Goal: Task Accomplishment & Management: Complete application form

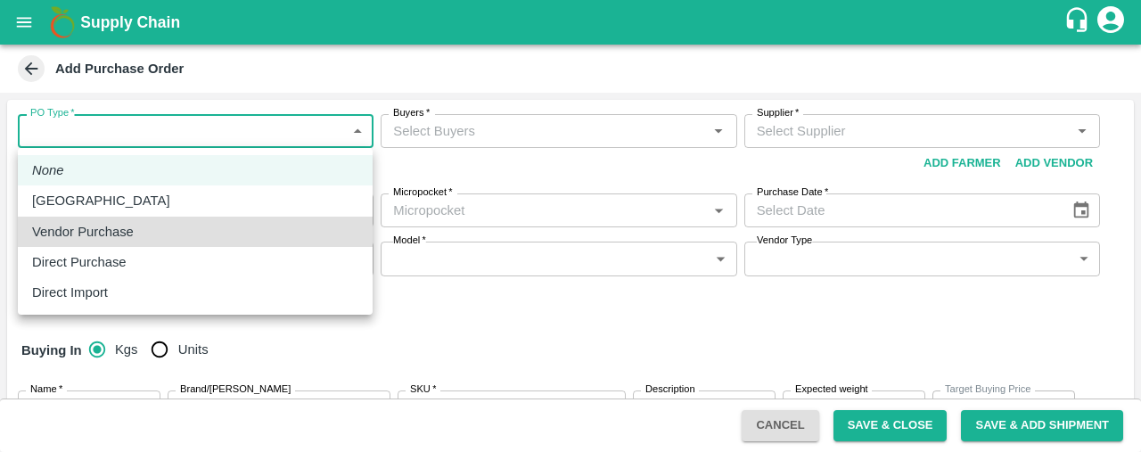
type input "2"
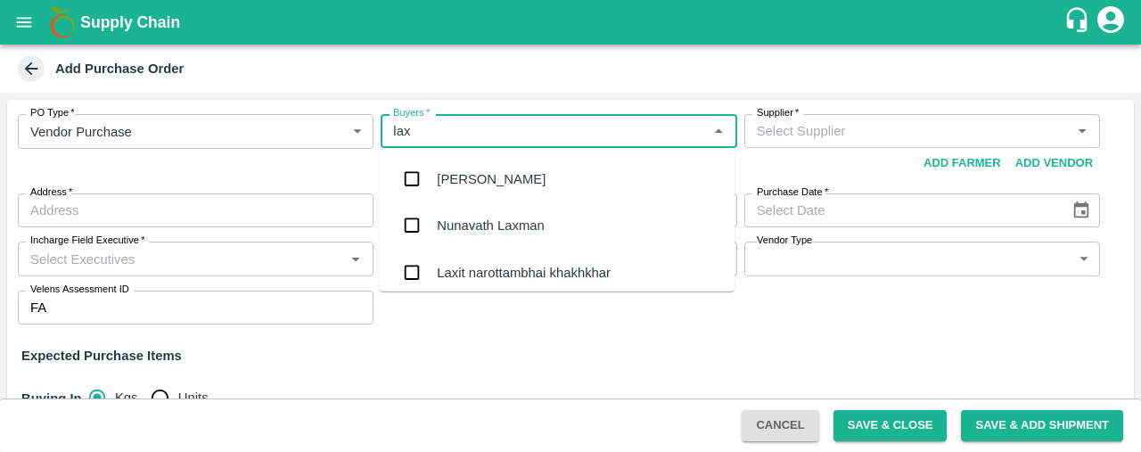
type input "laxi"
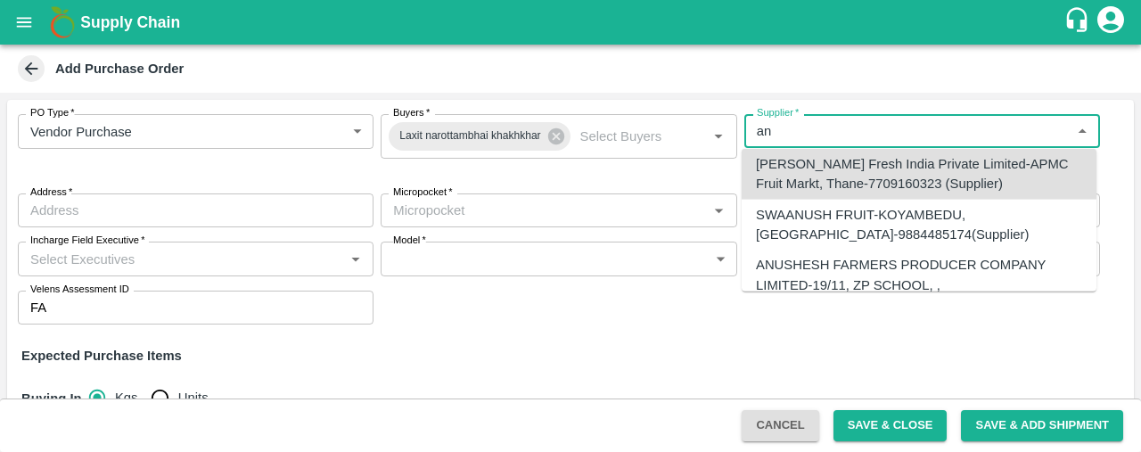
scroll to position [58, 0]
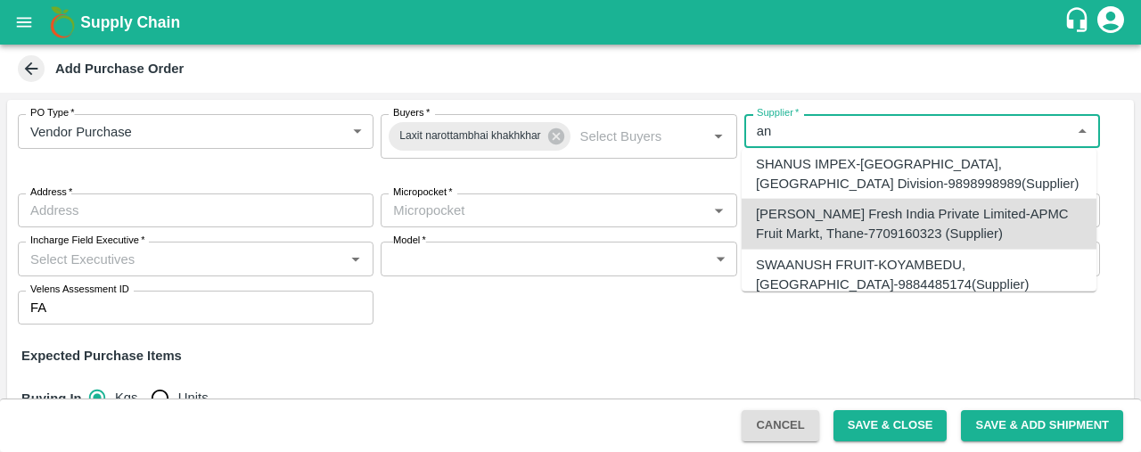
type input "[PERSON_NAME] Fresh India Private Limited-APMC Fruit Markt, Thane-7709160323 (S…"
type input "[GEOGRAPHIC_DATA], [GEOGRAPHIC_DATA], [GEOGRAPHIC_DATA], [GEOGRAPHIC_DATA]"
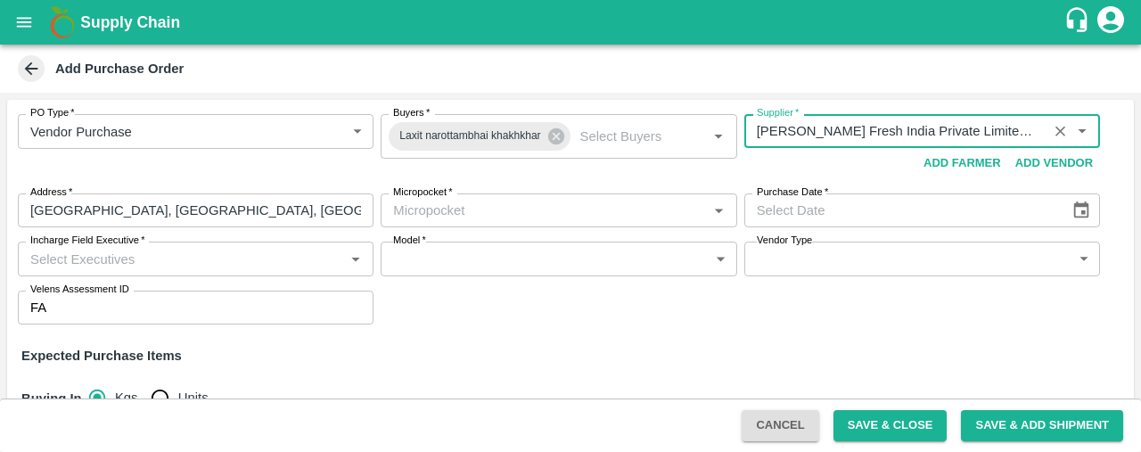
type input "[PERSON_NAME] Fresh India Private Limited-APMC Fruit Markt, Thane-7709160323 (S…"
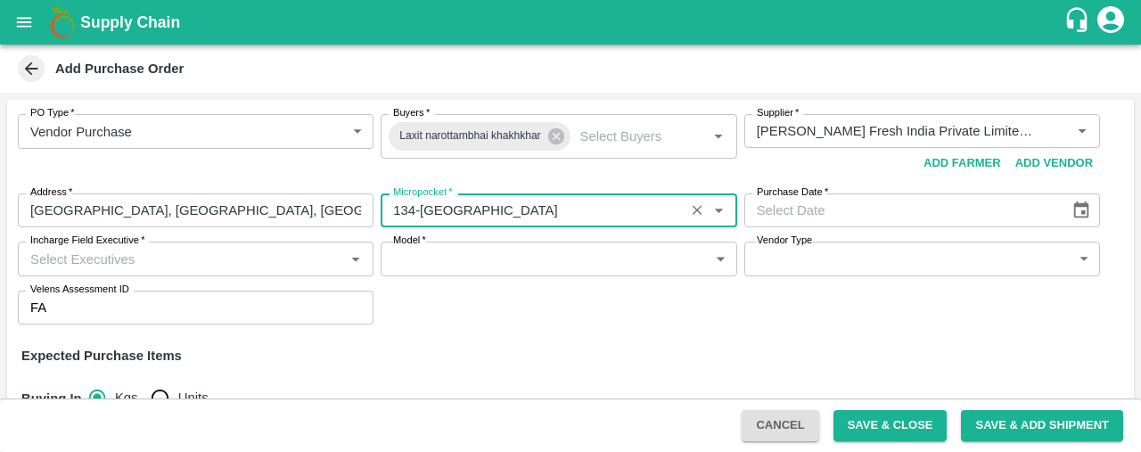
type input "134-[GEOGRAPHIC_DATA]"
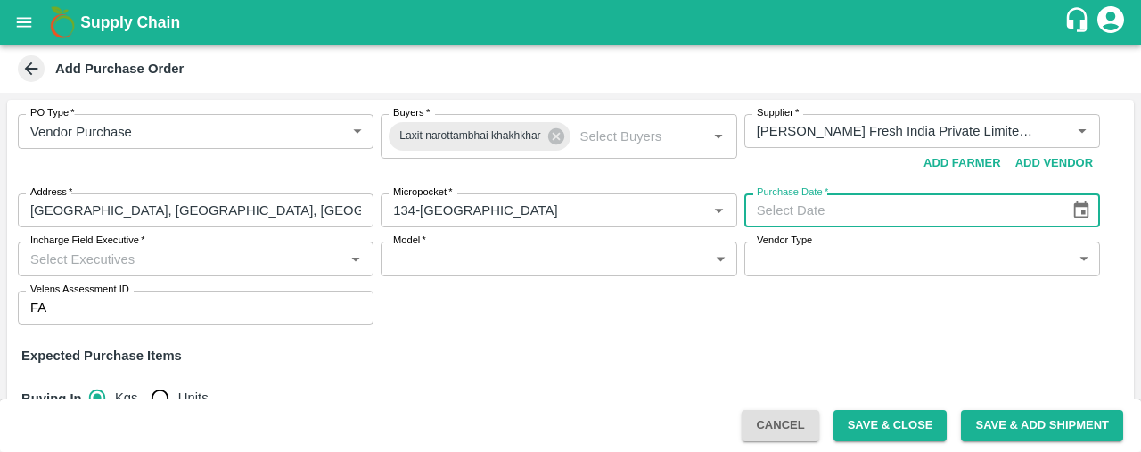
type input "DD/MM/YYYY"
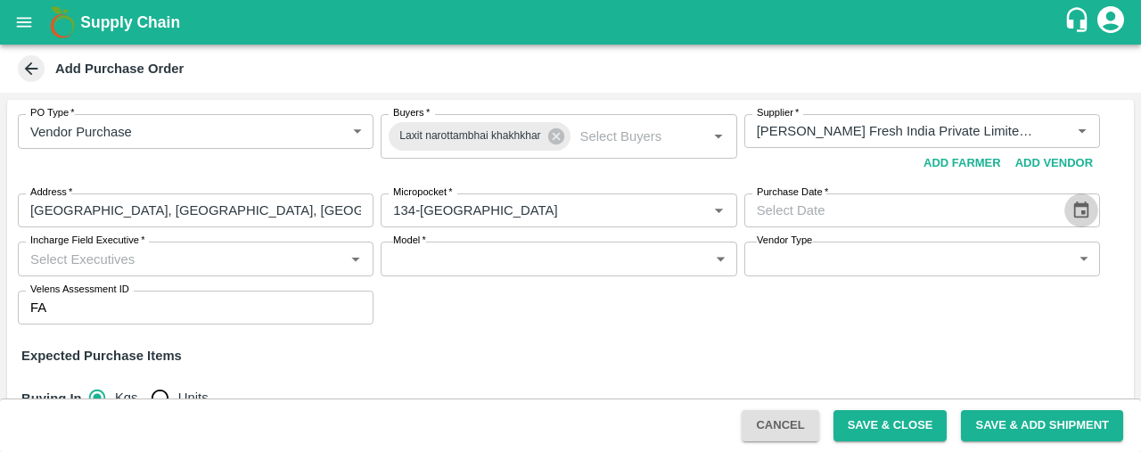
click at [1064, 193] on button "Choose date" at bounding box center [1081, 210] width 34 height 34
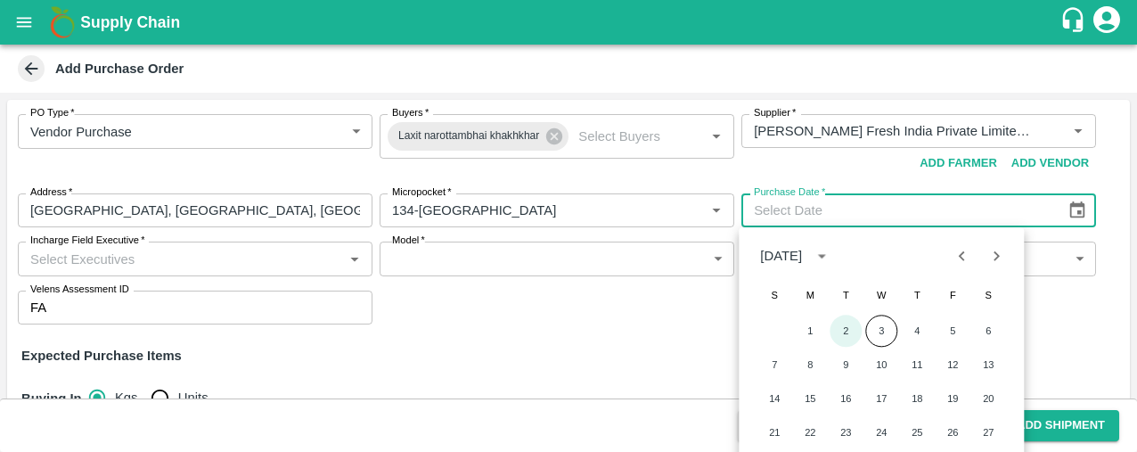
click at [830, 315] on button "2" at bounding box center [846, 331] width 32 height 32
type input "[DATE]"
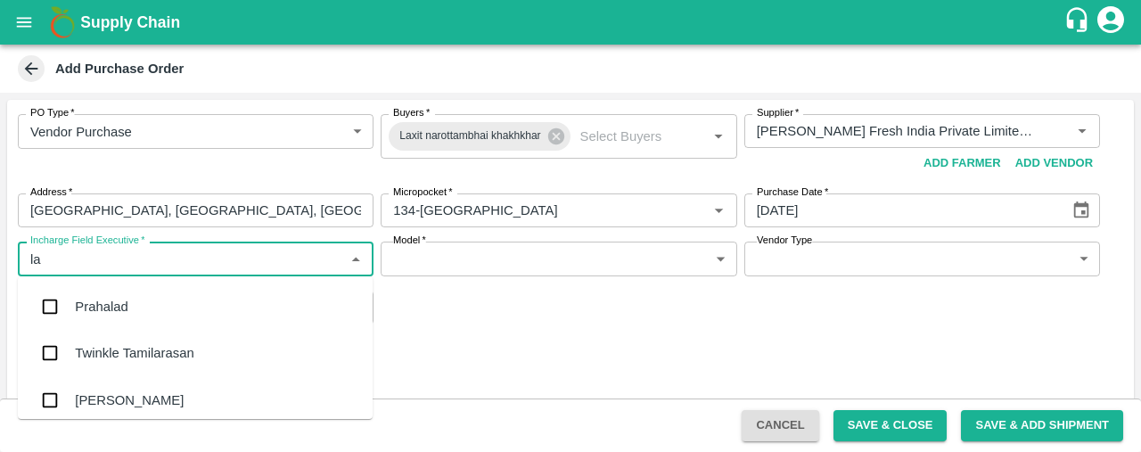
type input "l"
type input "jati"
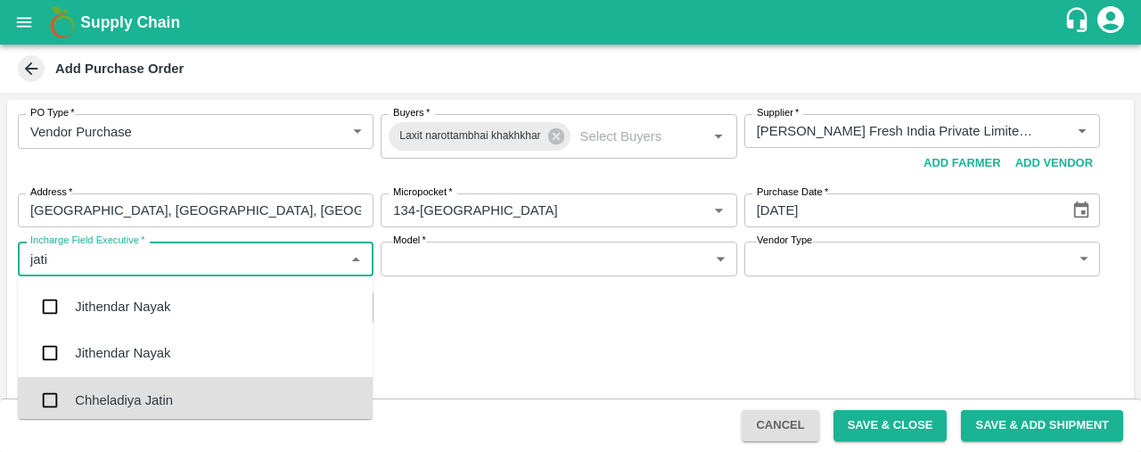
scroll to position [4, 0]
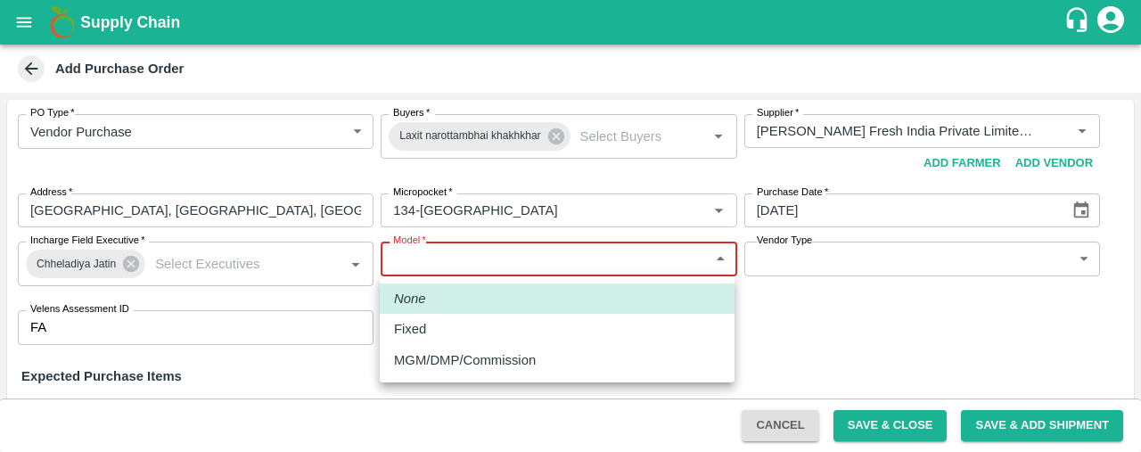
click at [720, 265] on body "Supply Chain Add Purchase Order PO Type   * Vendor Purchase 2 PO Type Buyers   …" at bounding box center [570, 226] width 1141 height 452
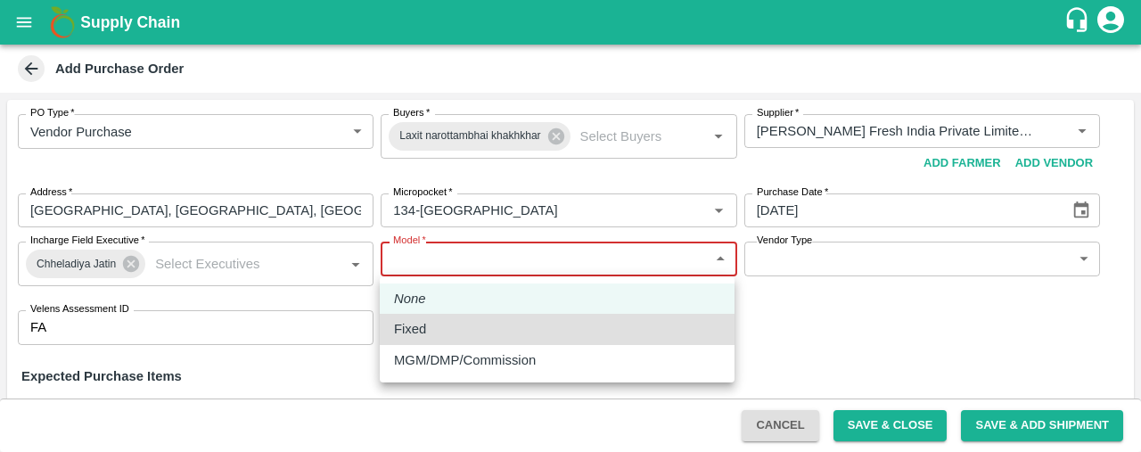
type input "Fixed"
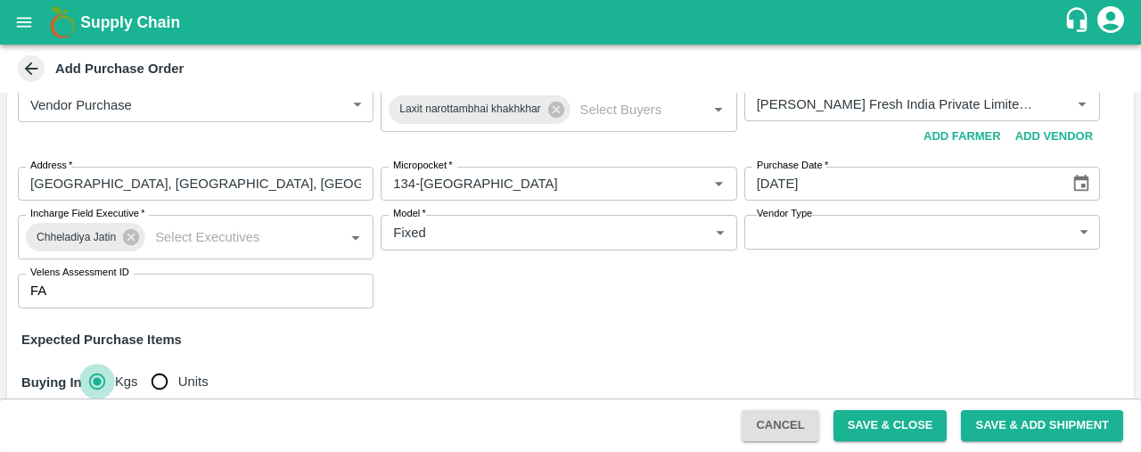
scroll to position [220, 0]
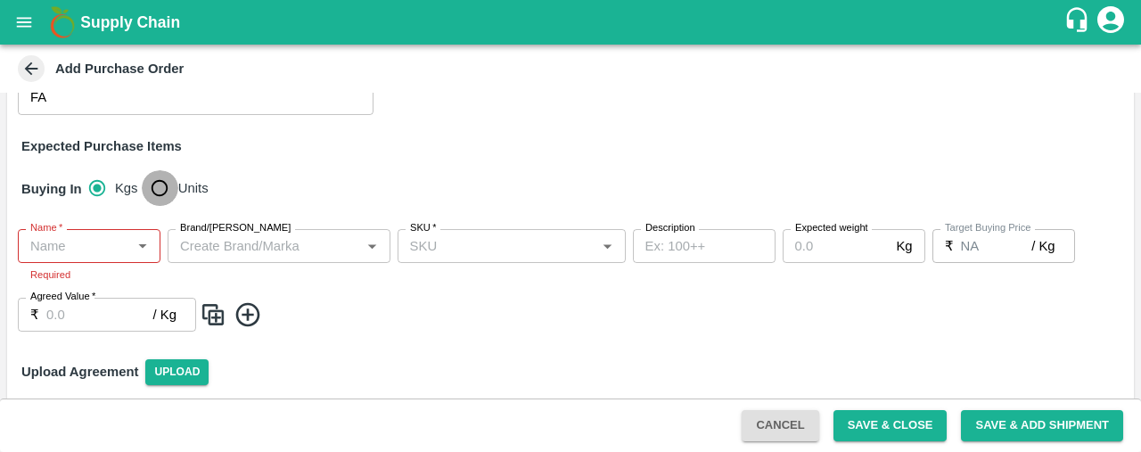
click at [157, 186] on input "Units" at bounding box center [160, 188] width 36 height 36
radio input "true"
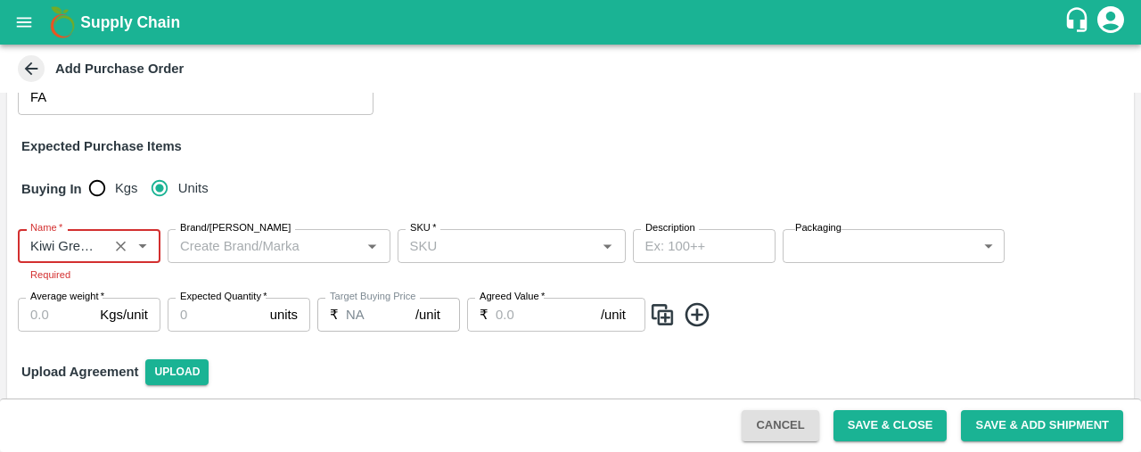
type input "Kiwi Green [GEOGRAPHIC_DATA]"
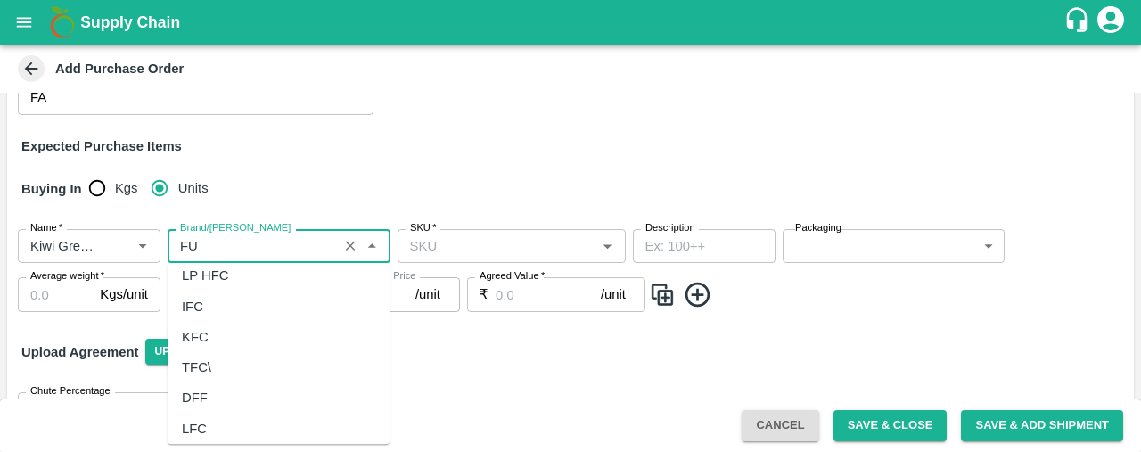
scroll to position [0, 0]
type input "F"
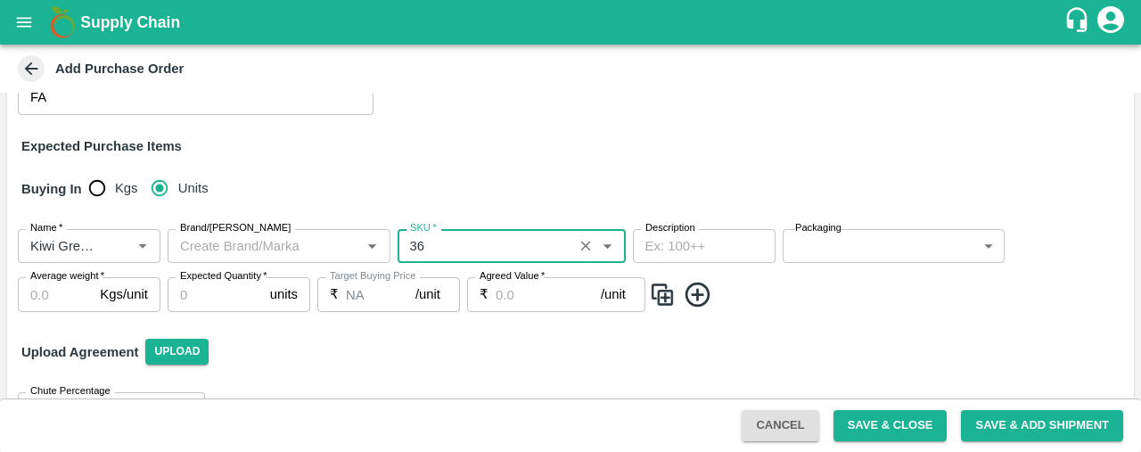
type input "36"
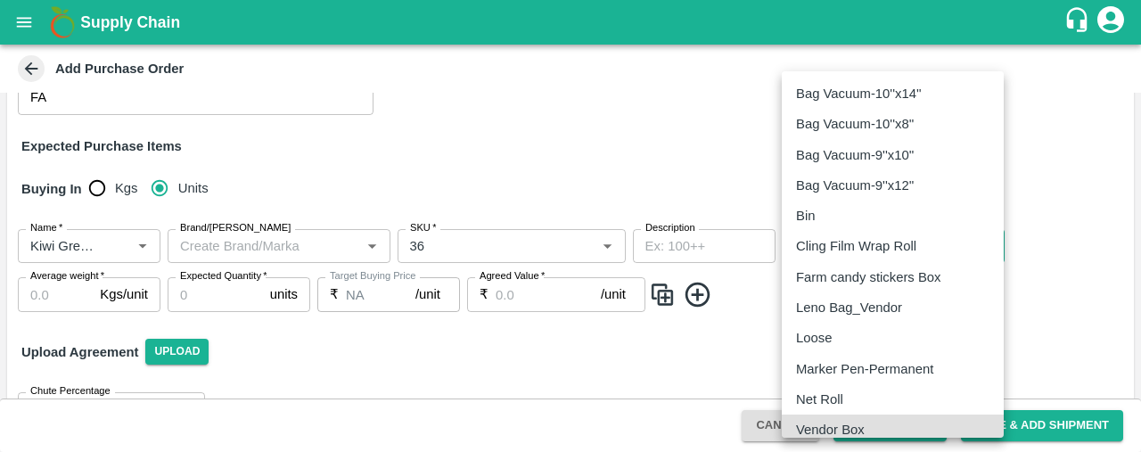
scroll to position [7, 0]
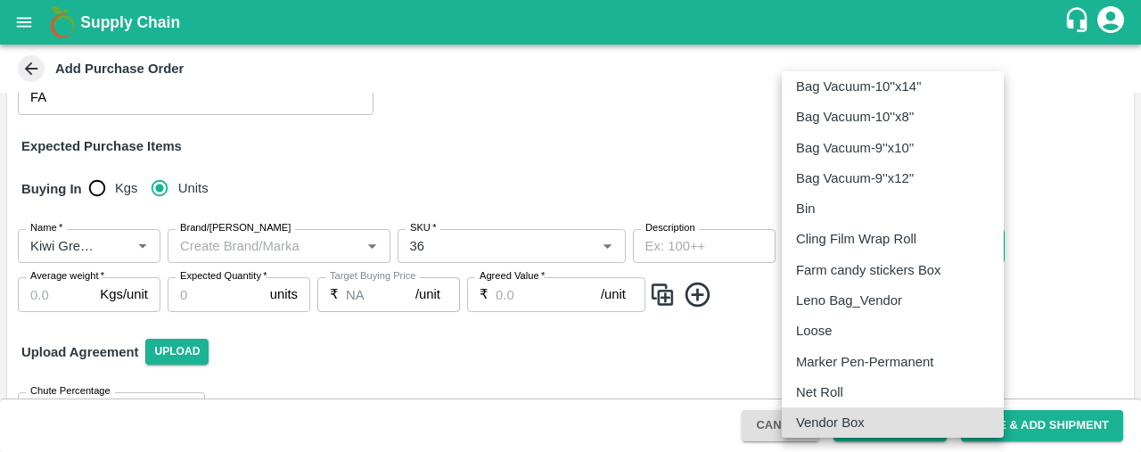
type input "276"
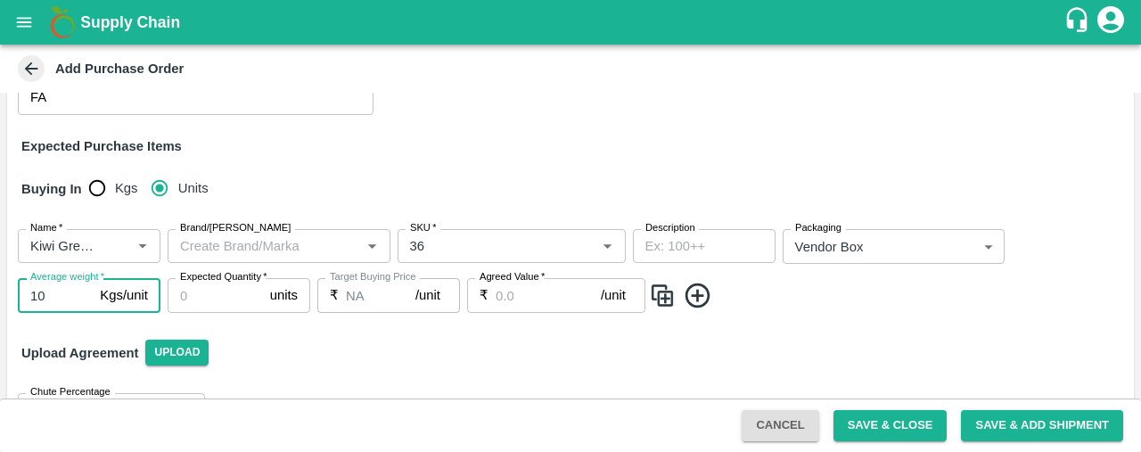
type input "10"
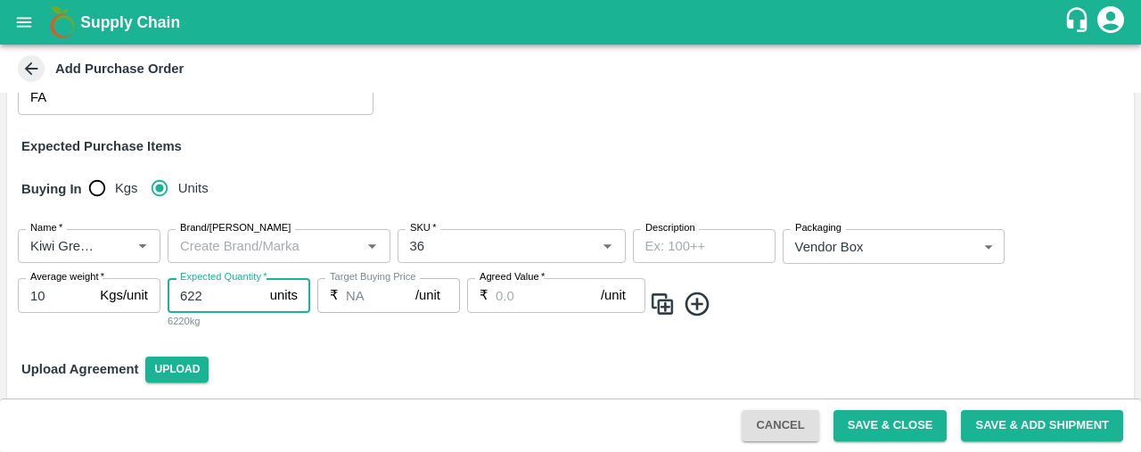
type input "622"
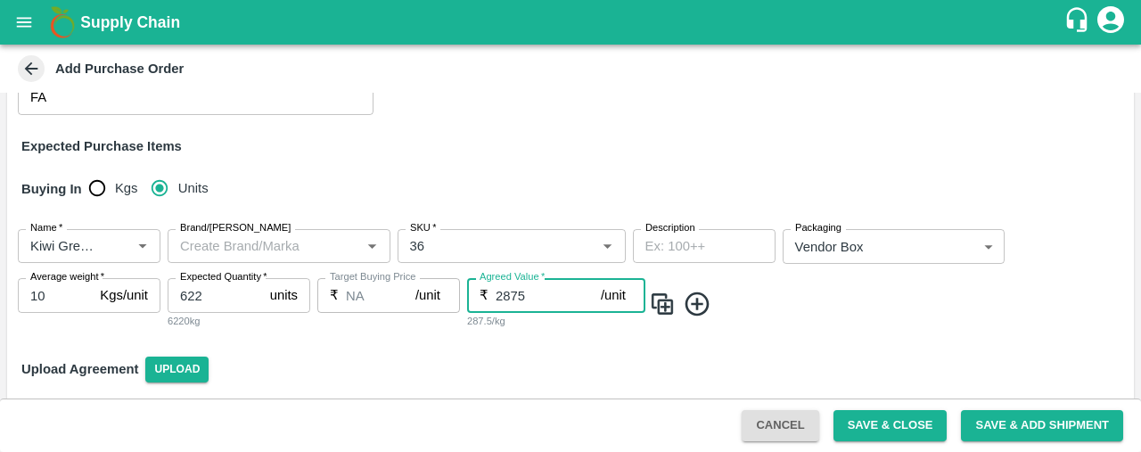
type input "2875"
click at [694, 308] on icon at bounding box center [697, 304] width 29 height 29
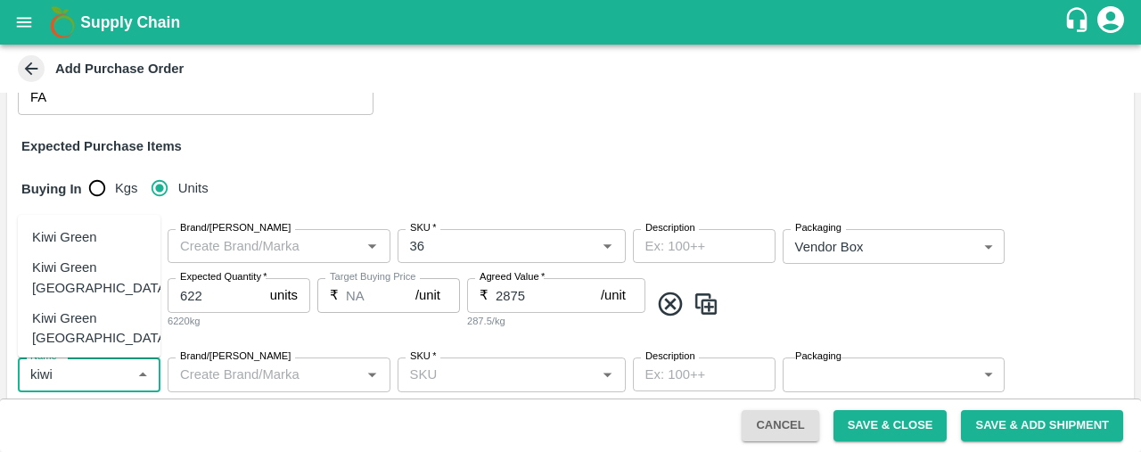
scroll to position [17, 0]
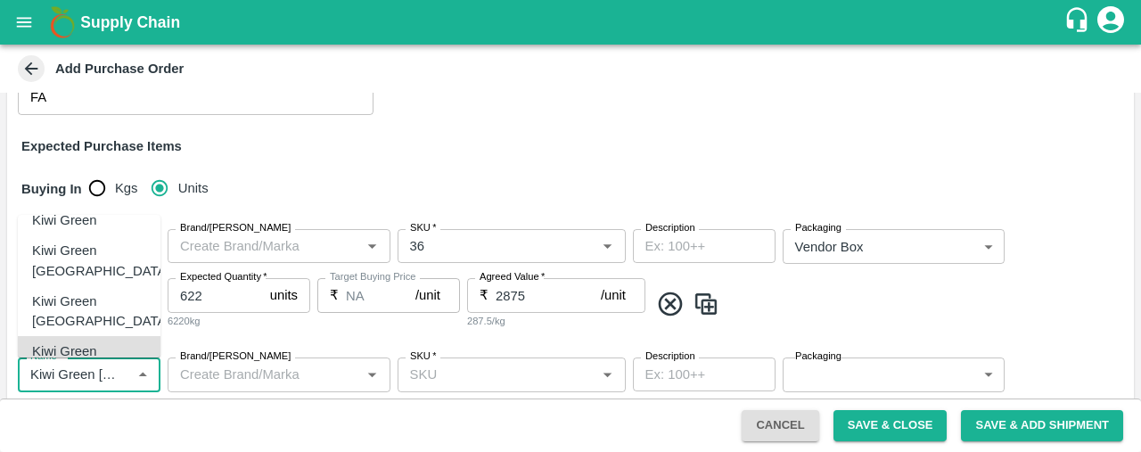
type input "Kiwi Green [GEOGRAPHIC_DATA]"
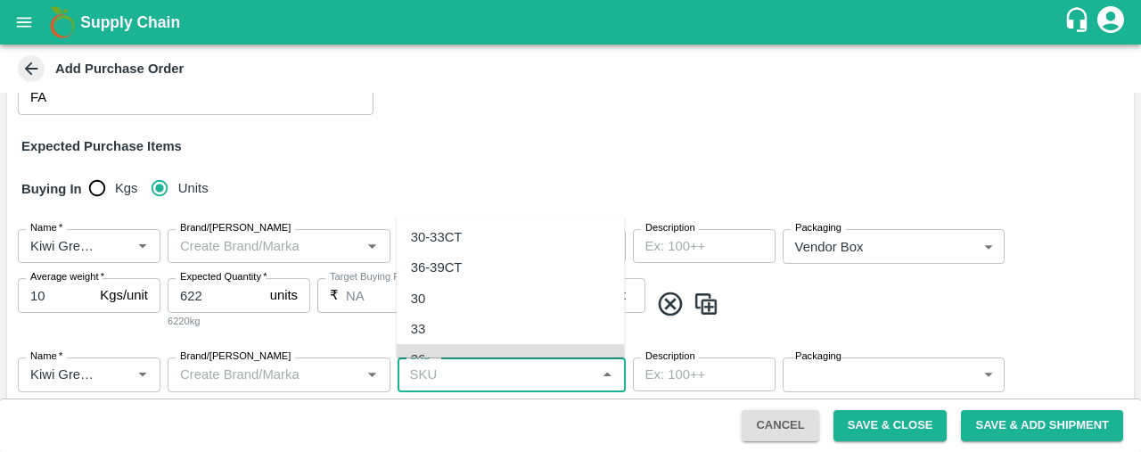
scroll to position [47, 0]
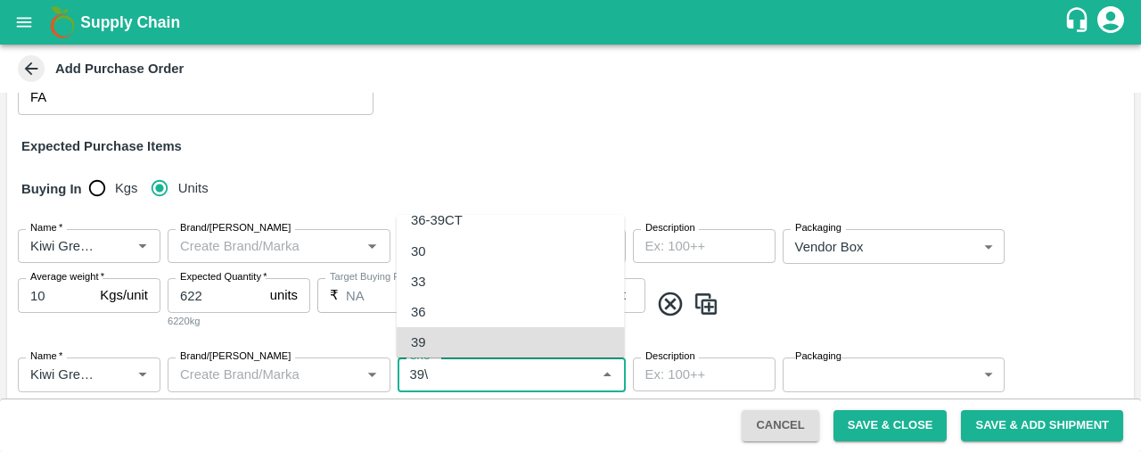
type input "39"
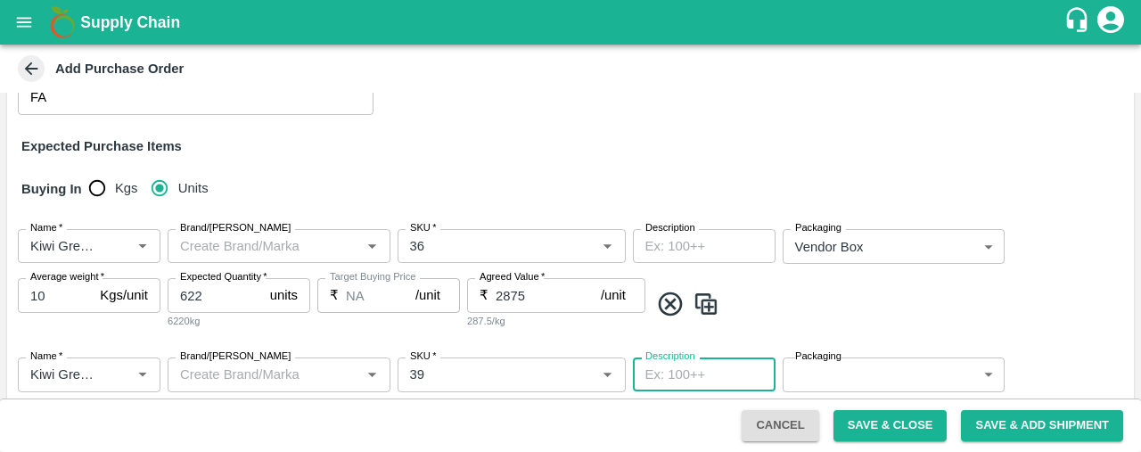
type input "NA"
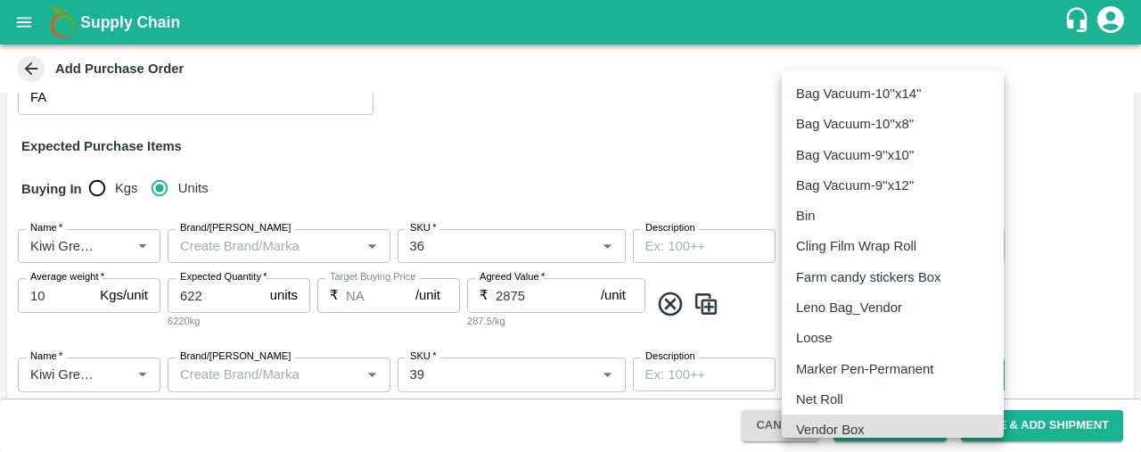
type input "276"
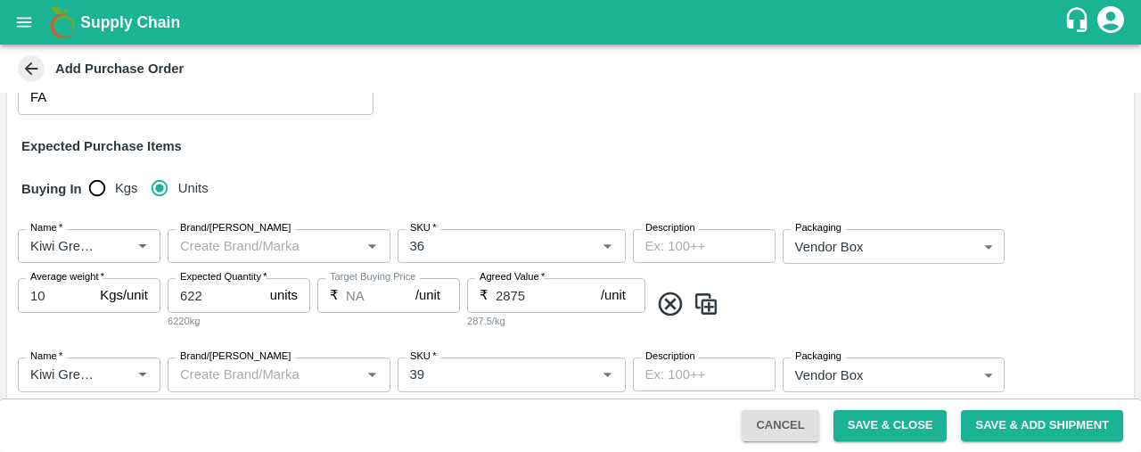
scroll to position [398, 0]
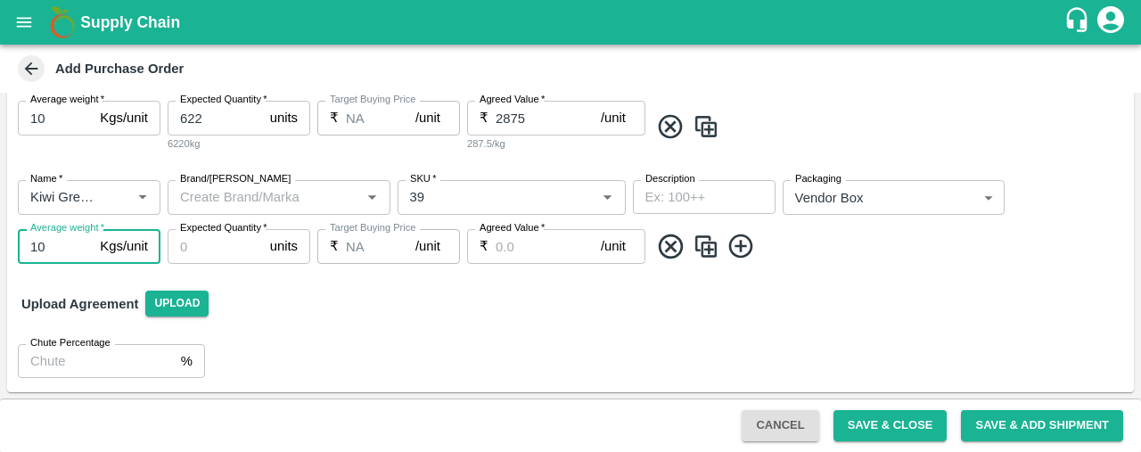
type input "10"
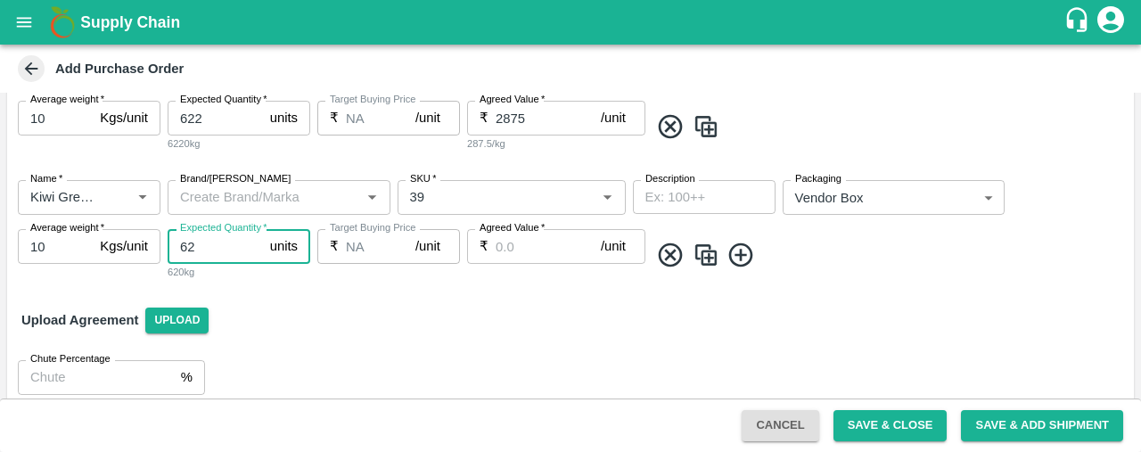
type input "62"
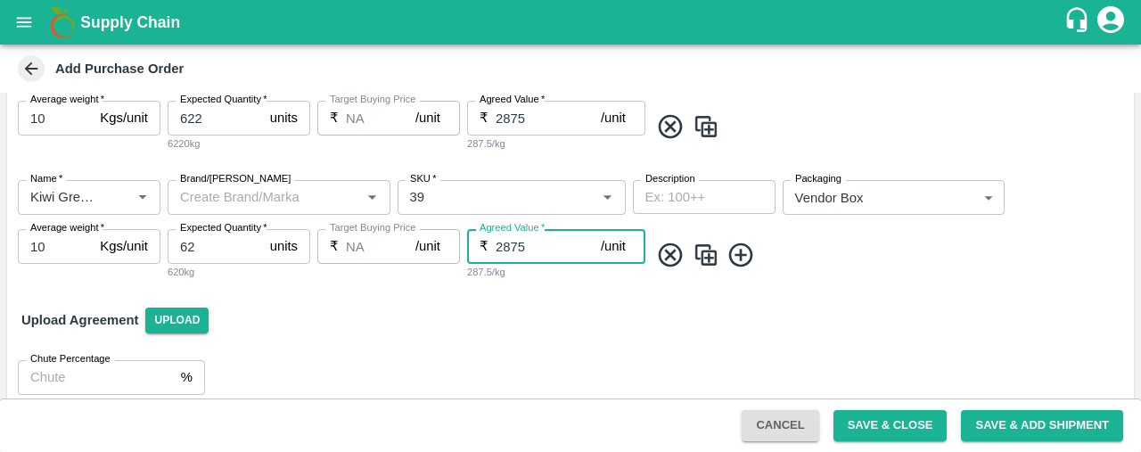
type input "2875"
click at [706, 251] on img at bounding box center [706, 255] width 27 height 29
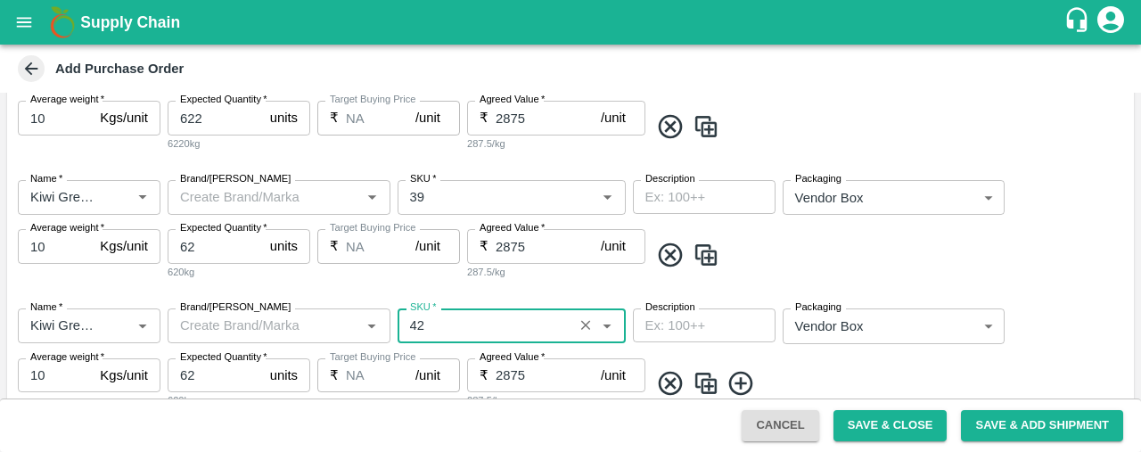
type input "42"
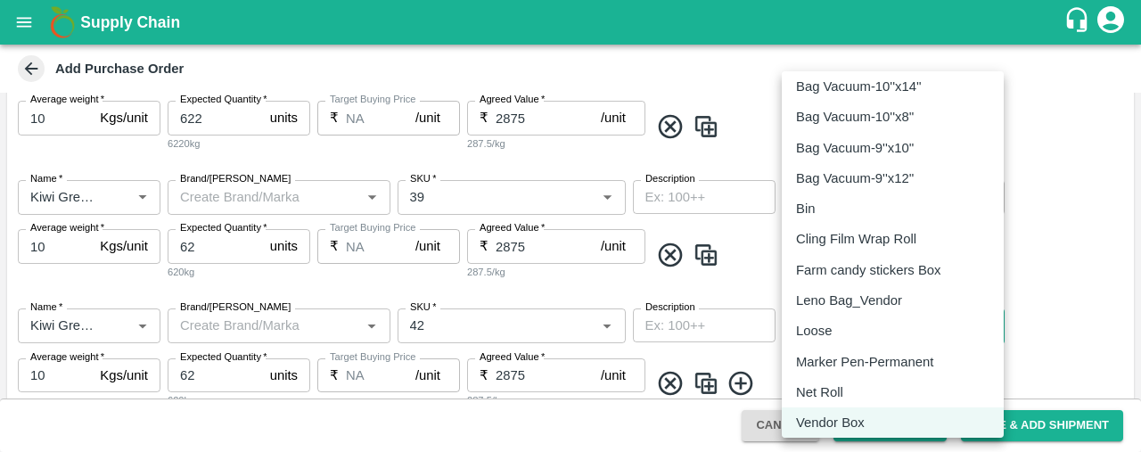
scroll to position [45, 0]
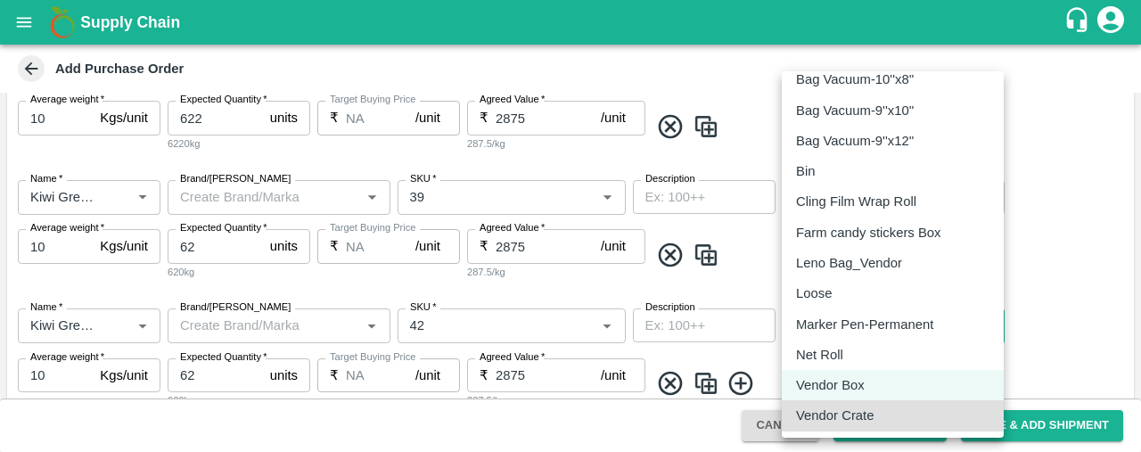
type input "277"
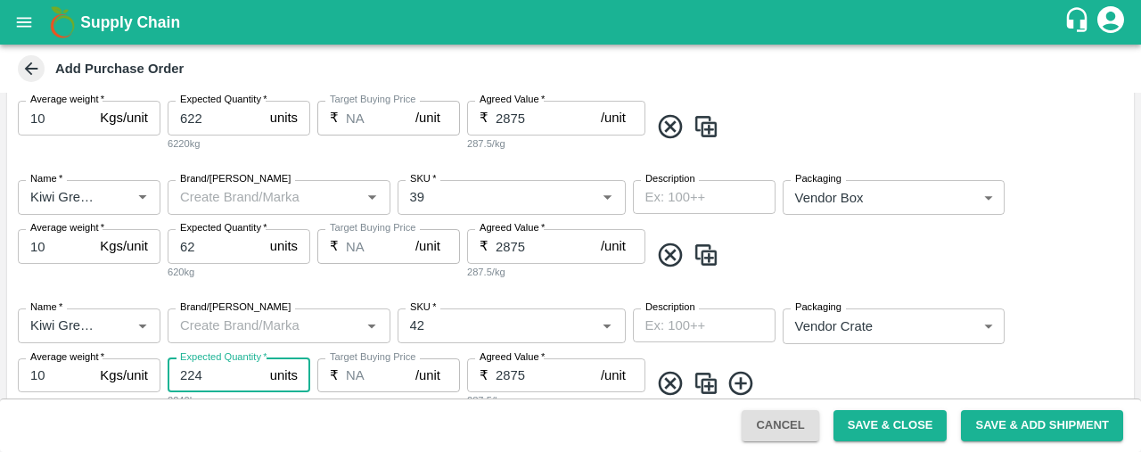
type input "224"
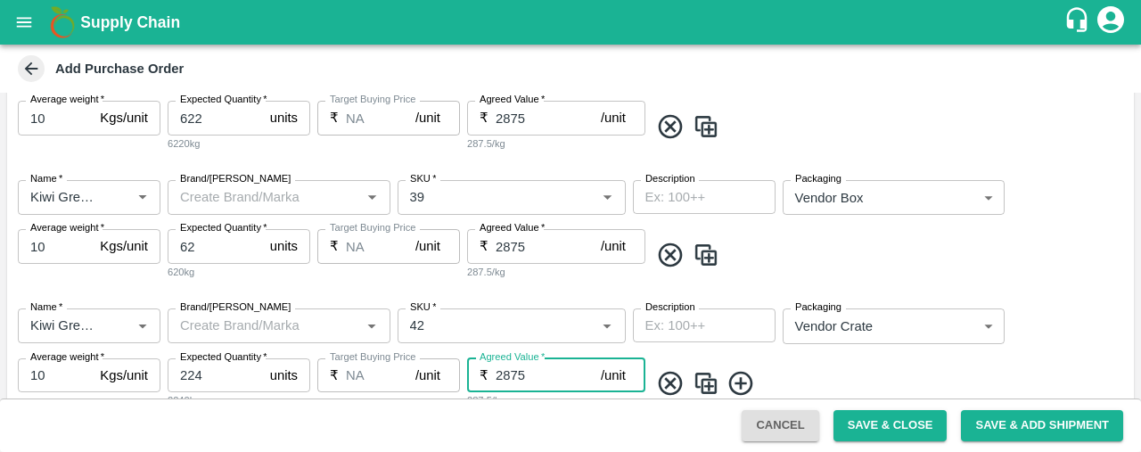
scroll to position [542, 0]
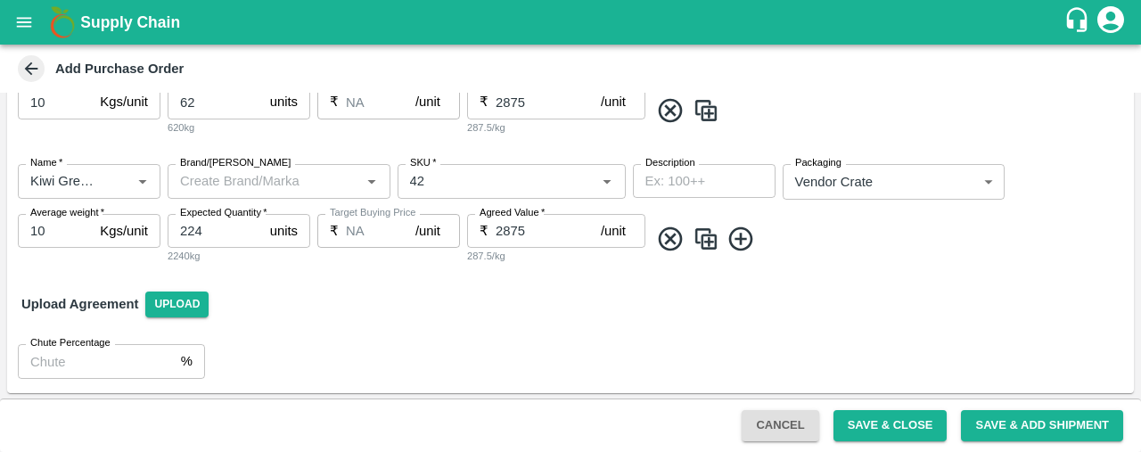
click at [707, 244] on img at bounding box center [706, 239] width 27 height 29
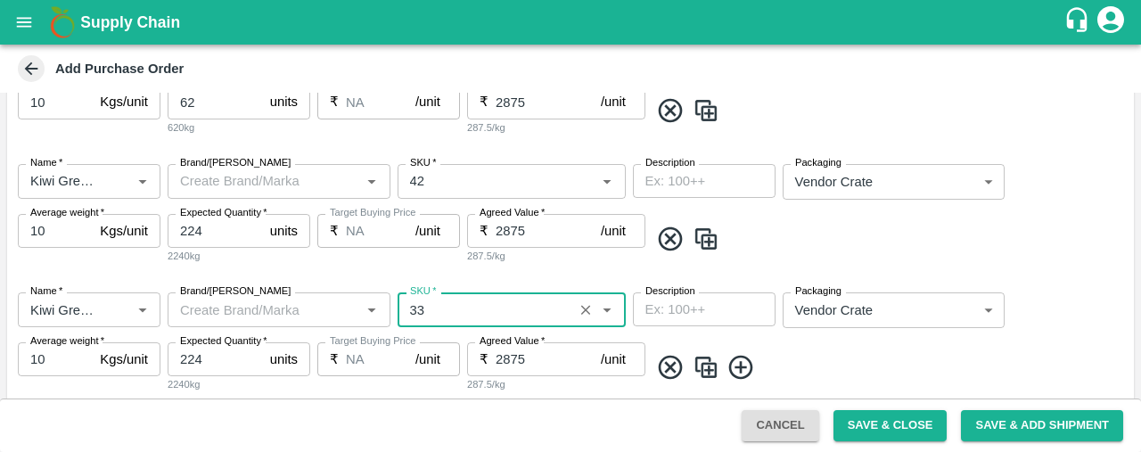
type input "33"
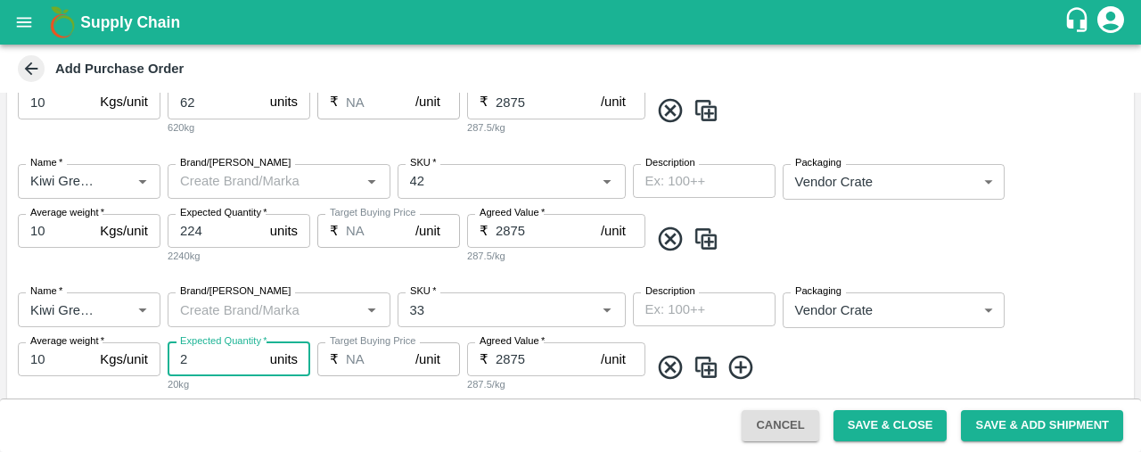
type input "2"
click at [1047, 353] on span at bounding box center [888, 367] width 478 height 29
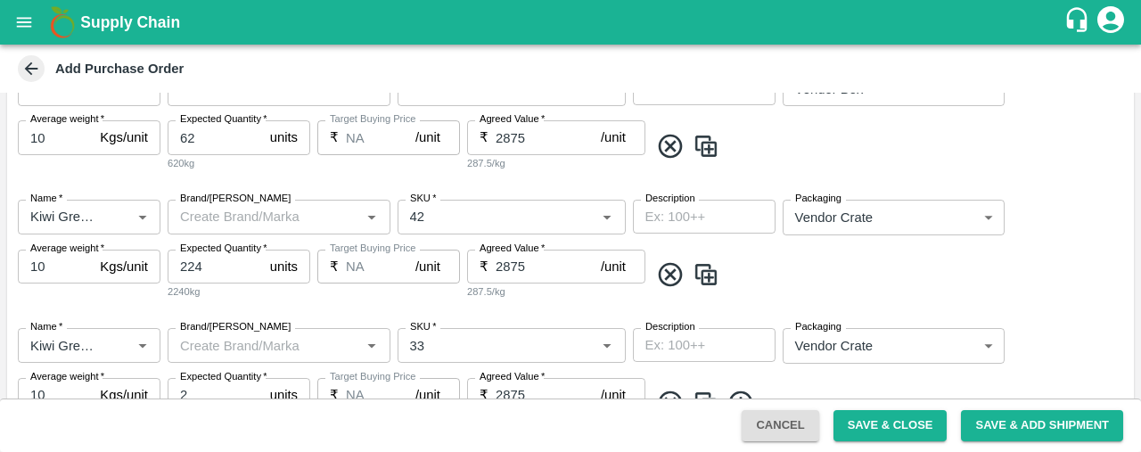
scroll to position [292, 0]
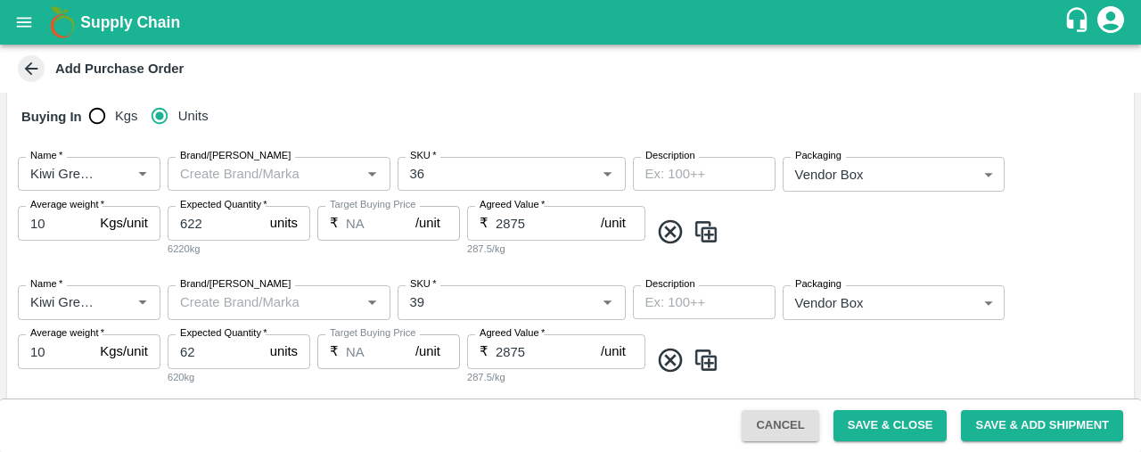
click at [1048, 357] on span at bounding box center [888, 360] width 478 height 29
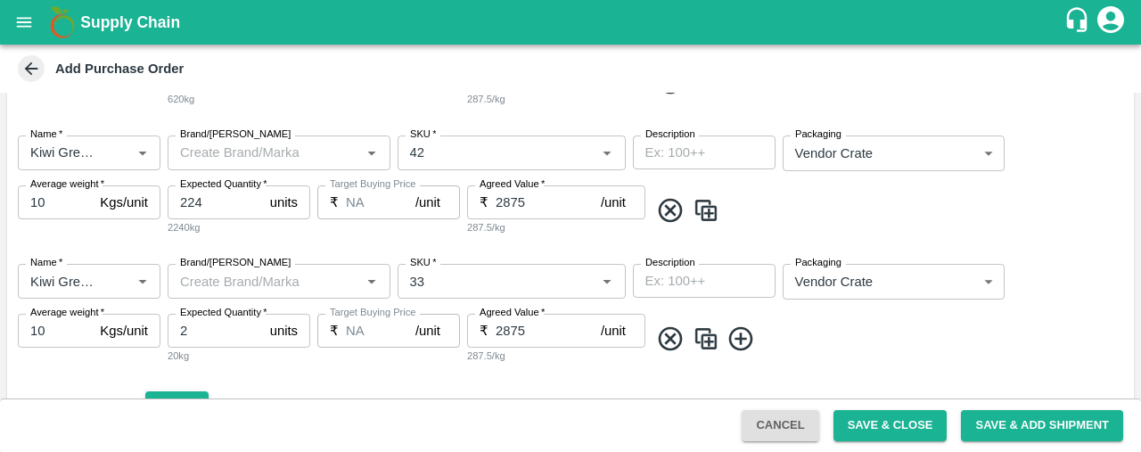
scroll to position [670, 0]
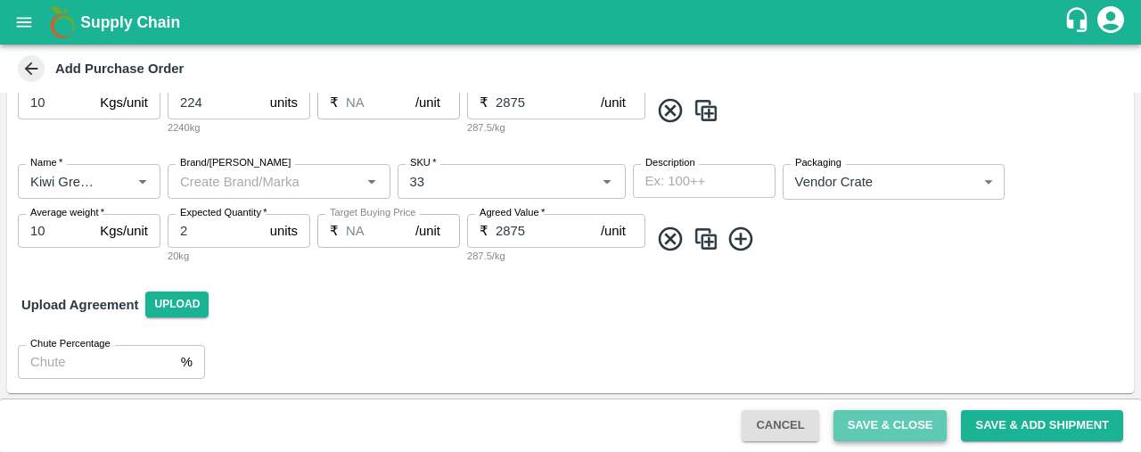
click at [887, 421] on button "Save & Close" at bounding box center [890, 425] width 114 height 31
